Goal: Task Accomplishment & Management: Use online tool/utility

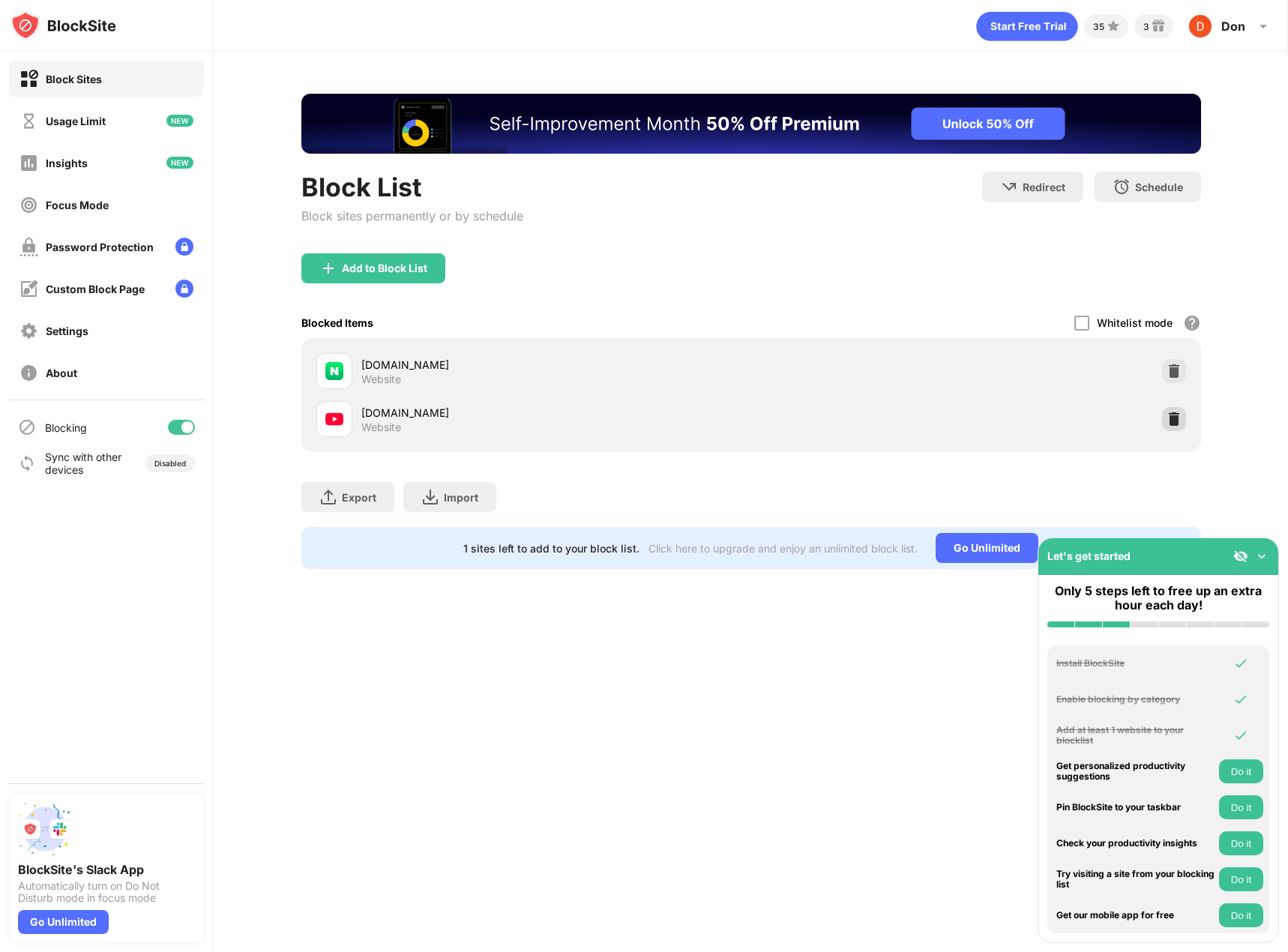
click at [1164, 414] on div at bounding box center [1174, 419] width 24 height 24
